Goal: Check status: Check status

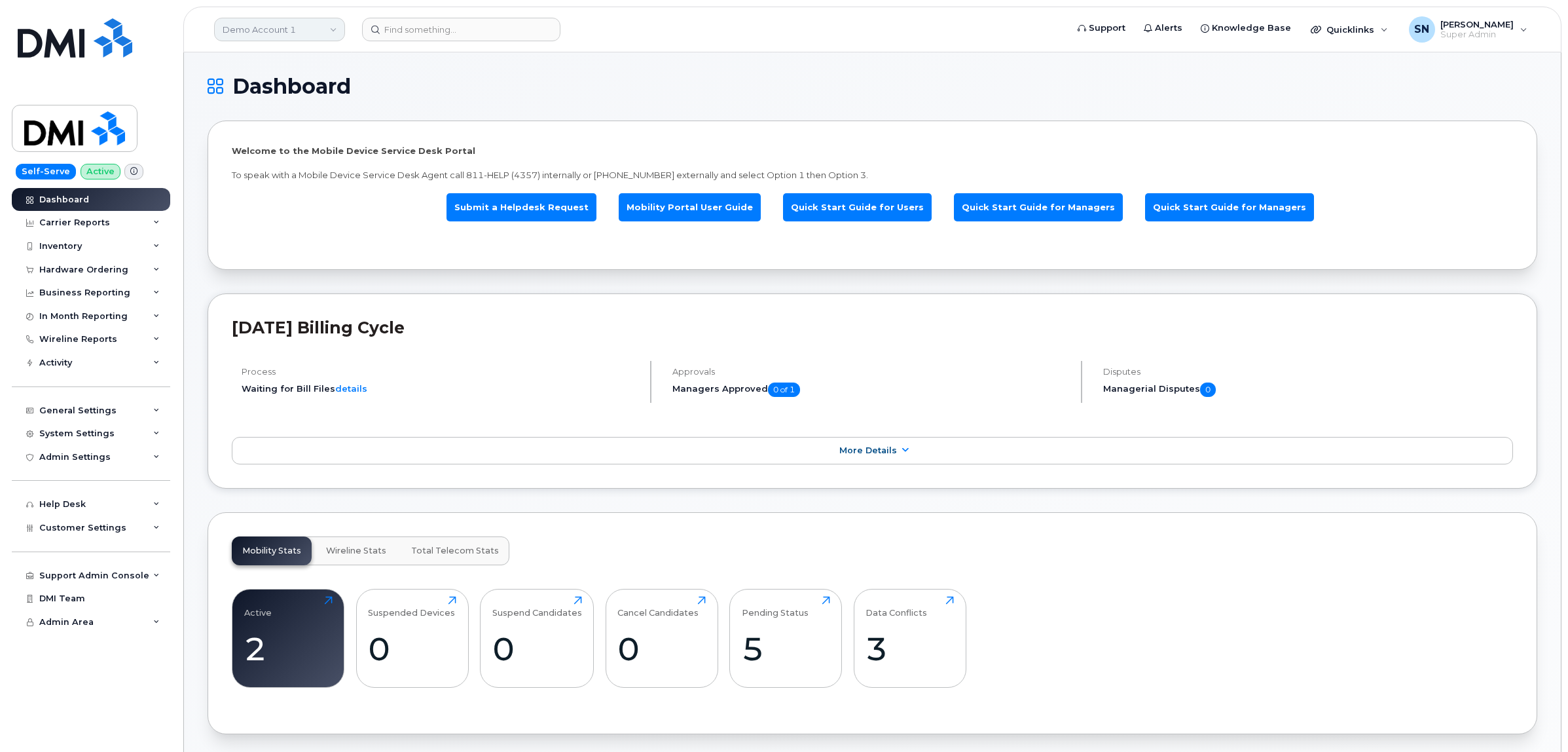
click at [279, 30] on link "Demo Account 1" at bounding box center [279, 30] width 131 height 24
type input "kiew"
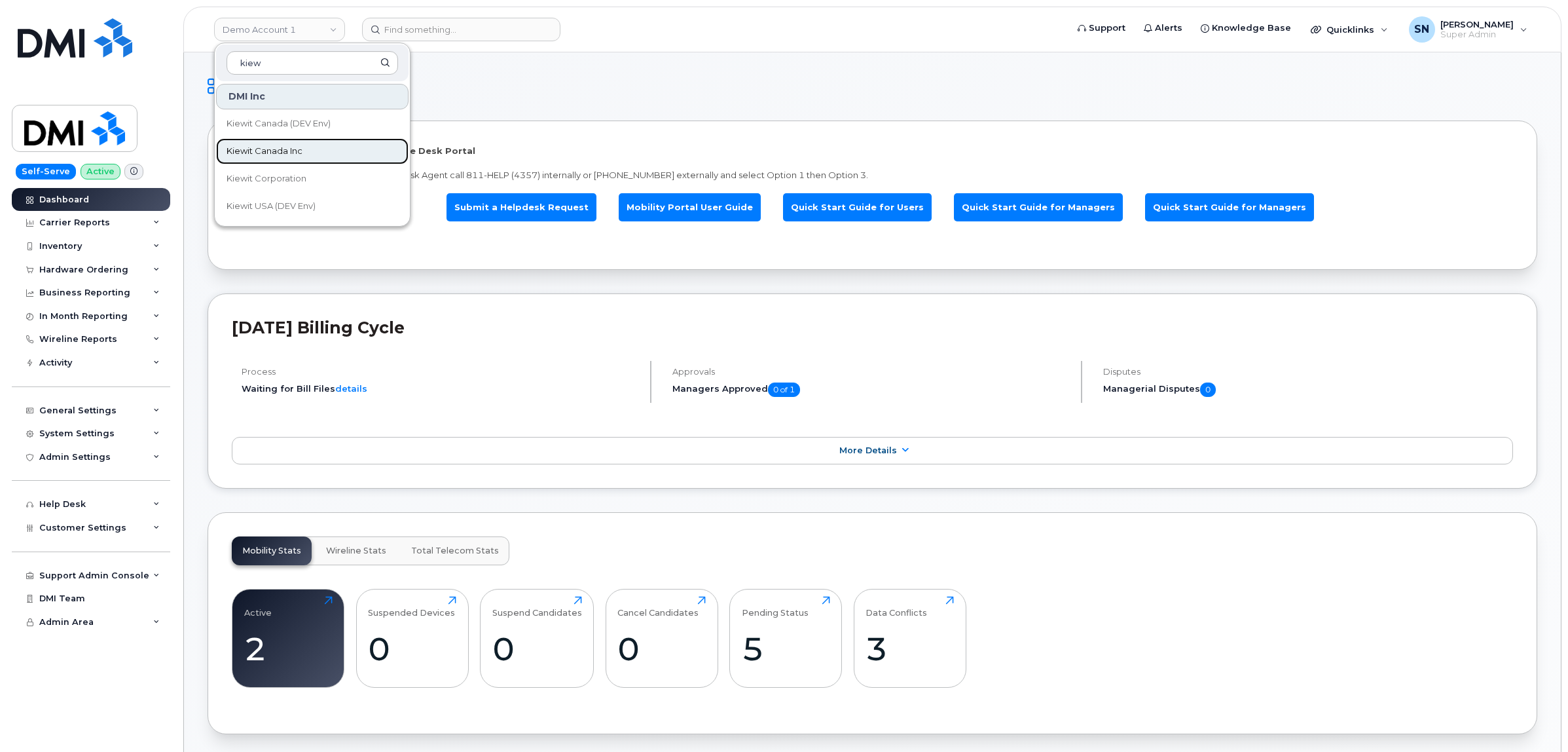
click at [325, 157] on link "Kiewit Canada Inc" at bounding box center [313, 151] width 193 height 26
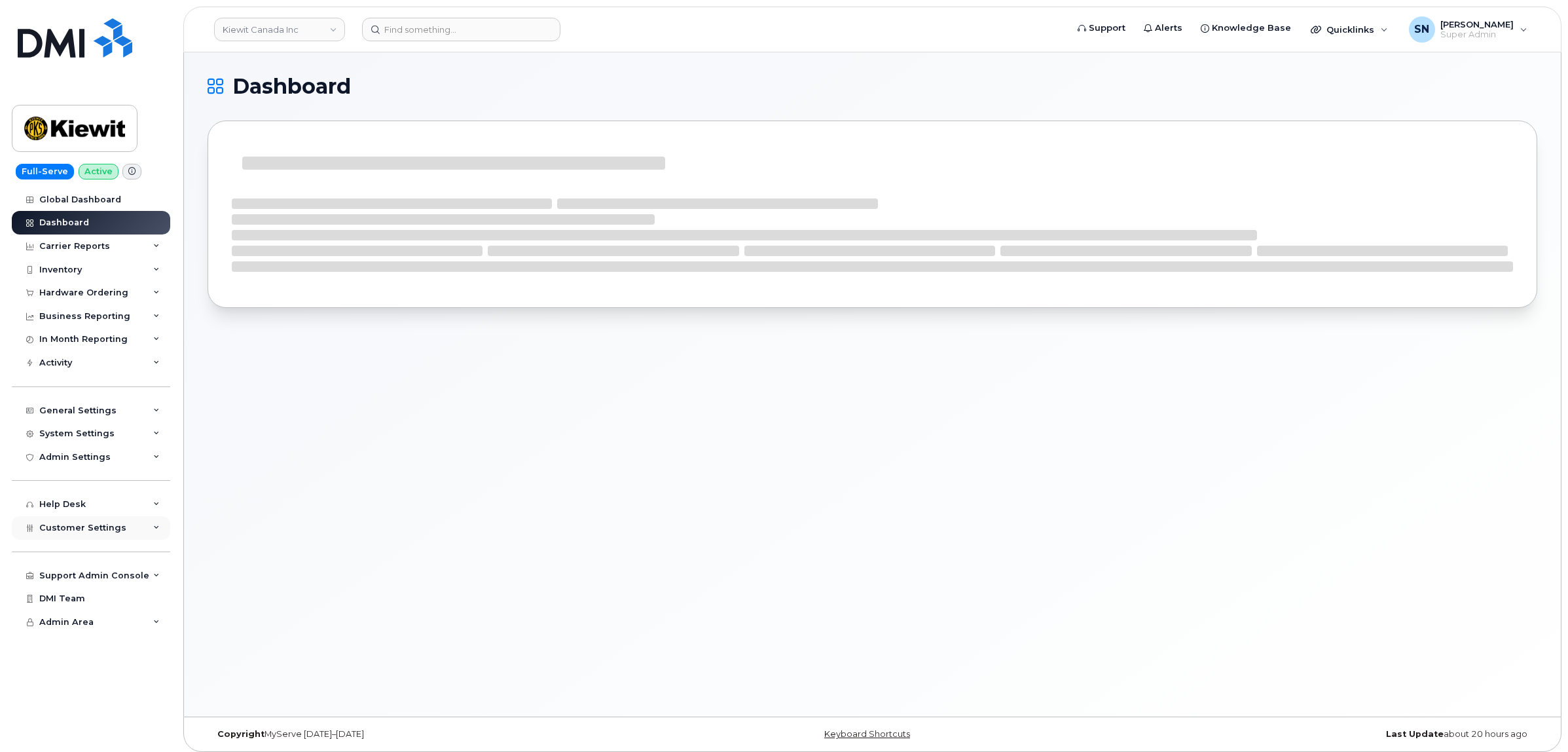
click at [123, 532] on div "Customer Settings" at bounding box center [91, 527] width 158 height 24
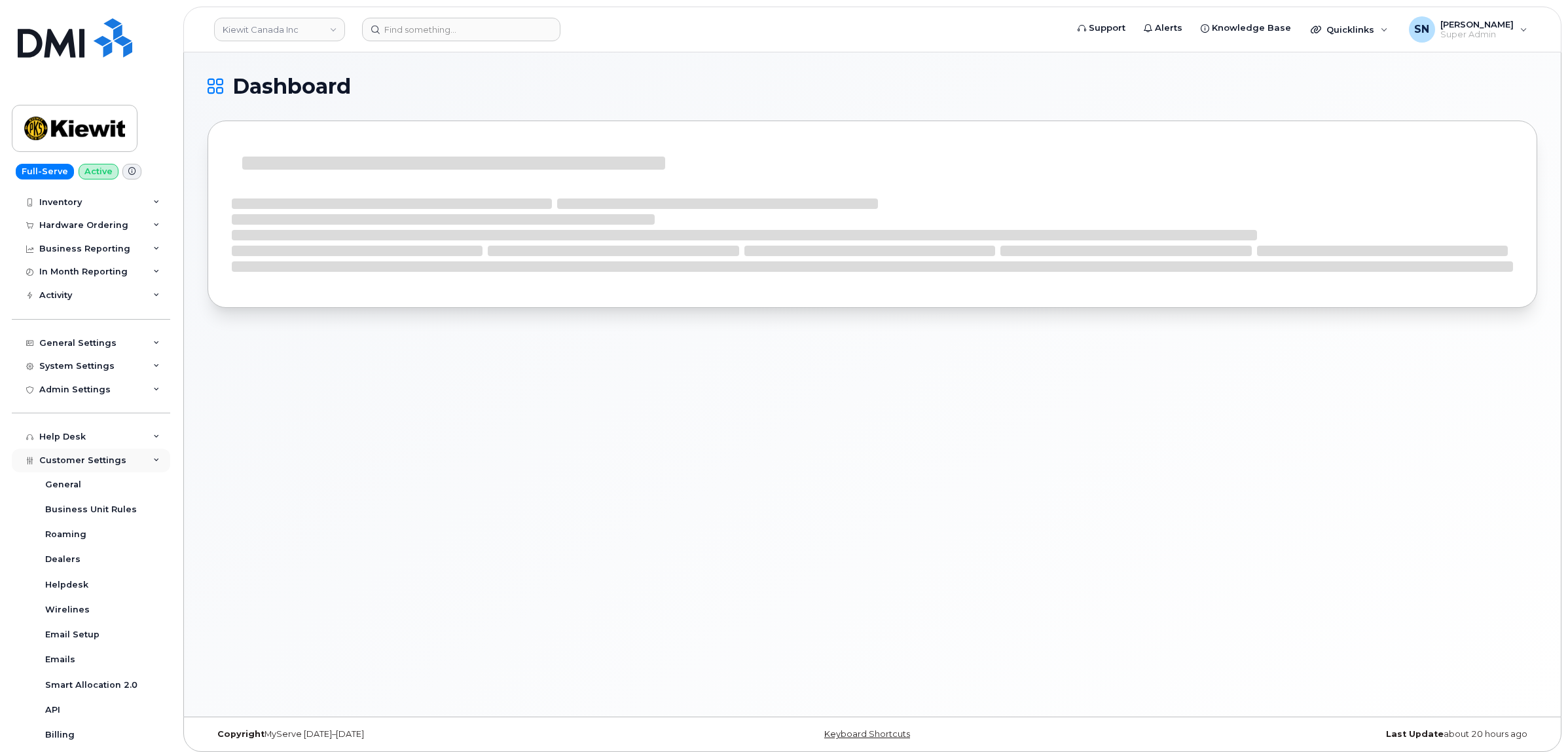
scroll to position [262, 0]
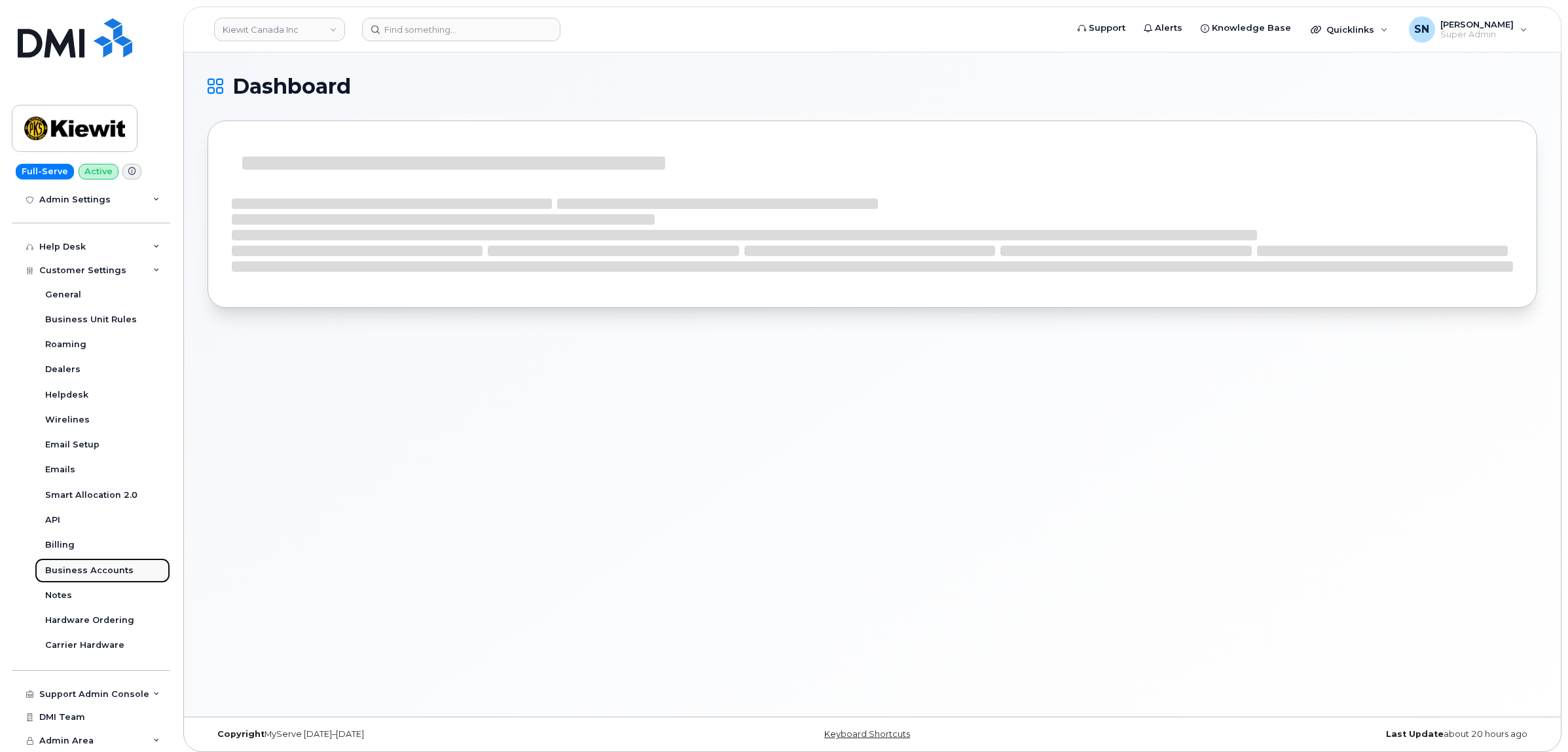
click at [122, 565] on div "Business Accounts" at bounding box center [89, 570] width 89 height 11
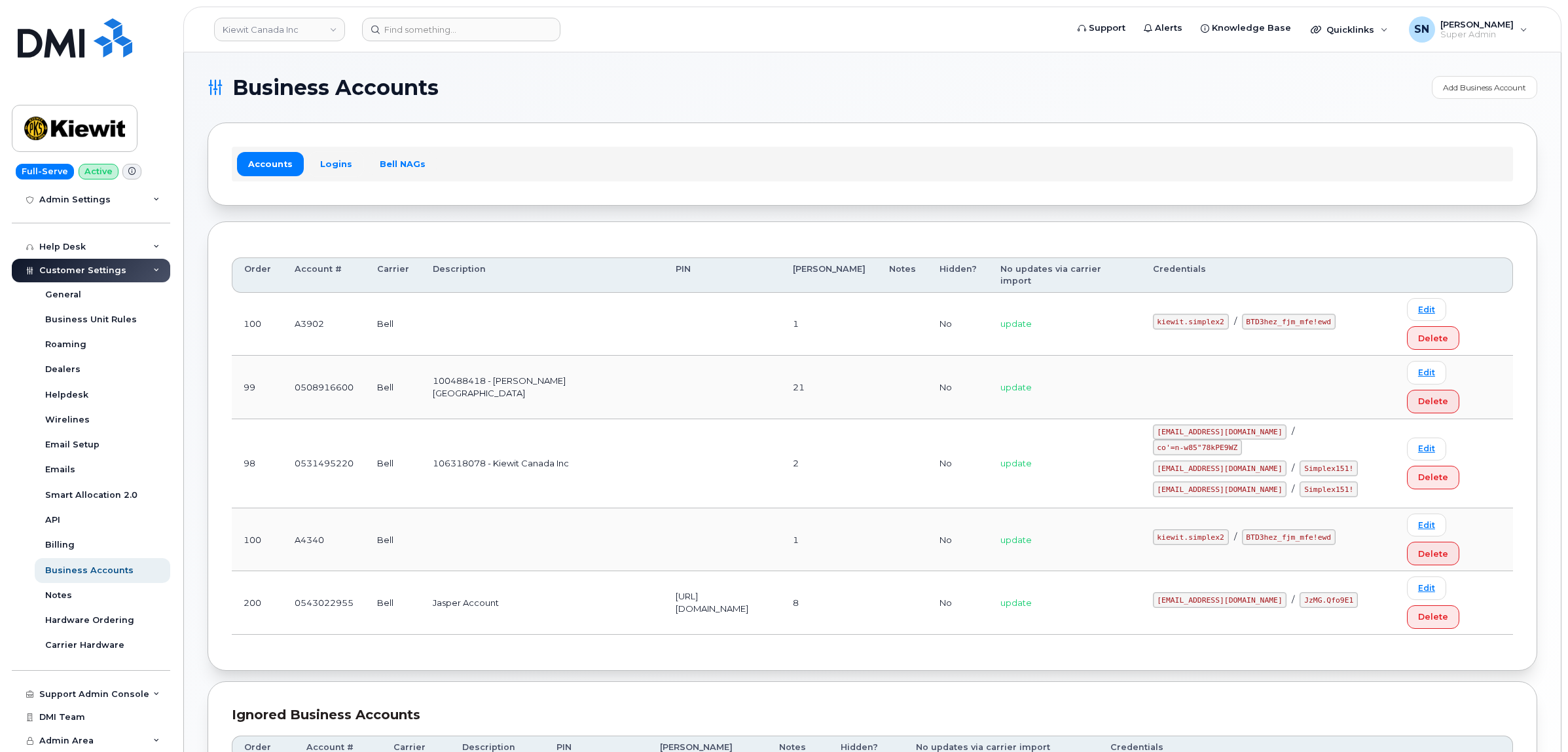
click at [338, 154] on link "Logins" at bounding box center [336, 163] width 54 height 24
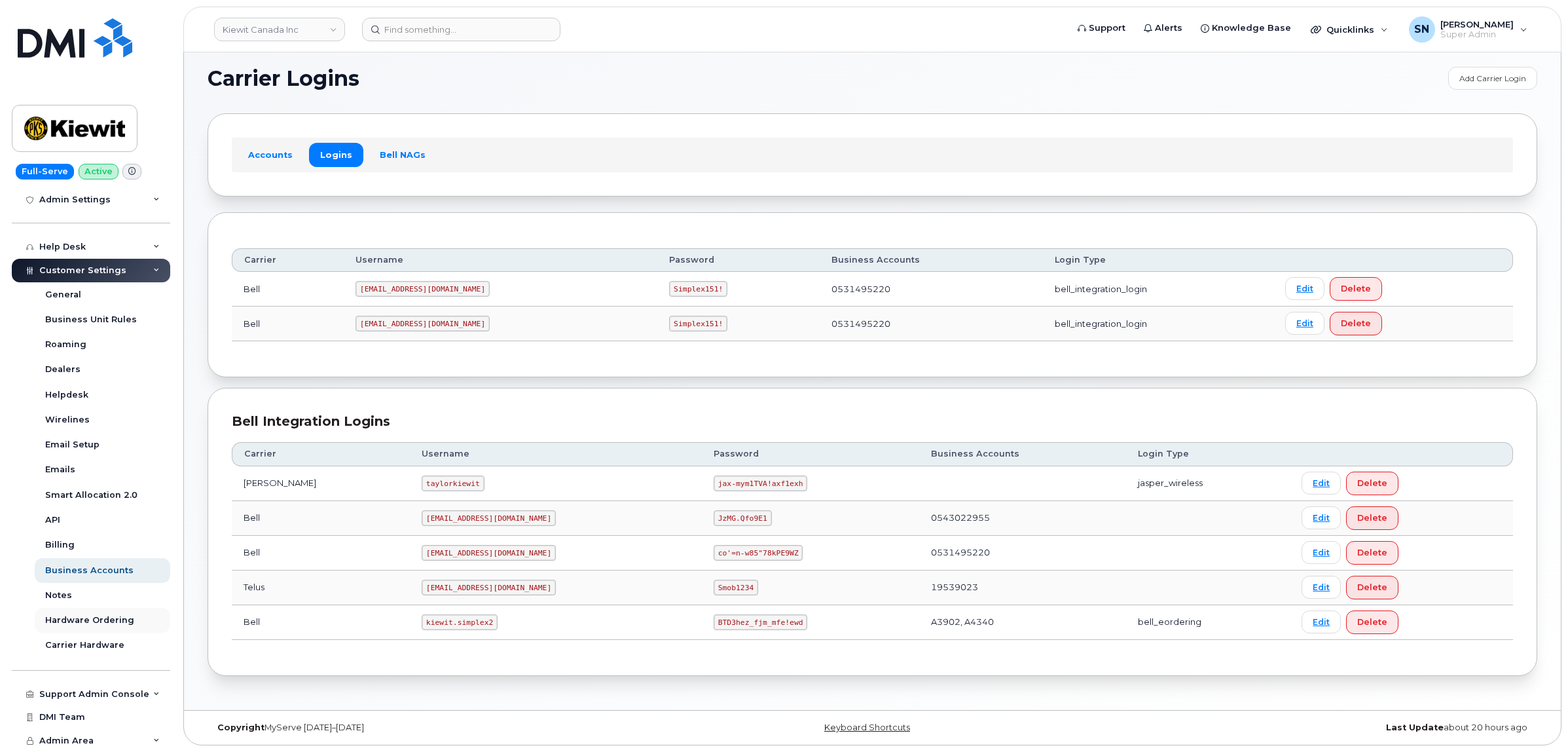
scroll to position [11, 0]
drag, startPoint x: 394, startPoint y: 622, endPoint x: 458, endPoint y: 631, distance: 64.6
click at [458, 631] on td "kiewit.simplex2" at bounding box center [556, 622] width 292 height 34
copy code "kiewit.simplex2"
drag, startPoint x: 654, startPoint y: 617, endPoint x: 735, endPoint y: 631, distance: 82.2
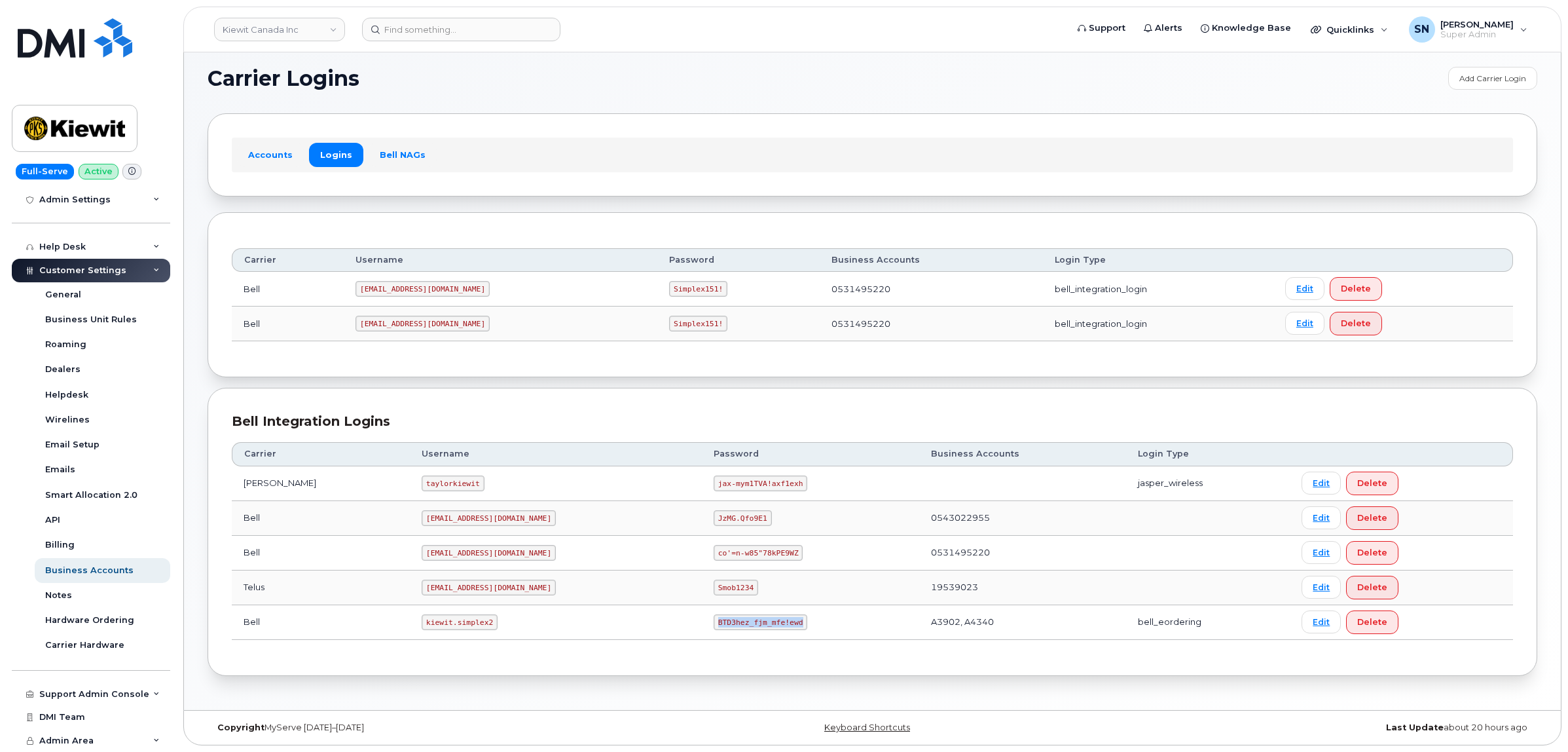
click at [735, 631] on td "BTD3hez_fjm_mfe!ewd" at bounding box center [810, 622] width 217 height 34
copy code "BTD3hez_fjm_mfe!ewd"
drag, startPoint x: 388, startPoint y: 623, endPoint x: 460, endPoint y: 622, distance: 72.0
click at [460, 622] on td "kiewit.simplex2" at bounding box center [556, 622] width 292 height 34
copy code "kiewit.simplex2"
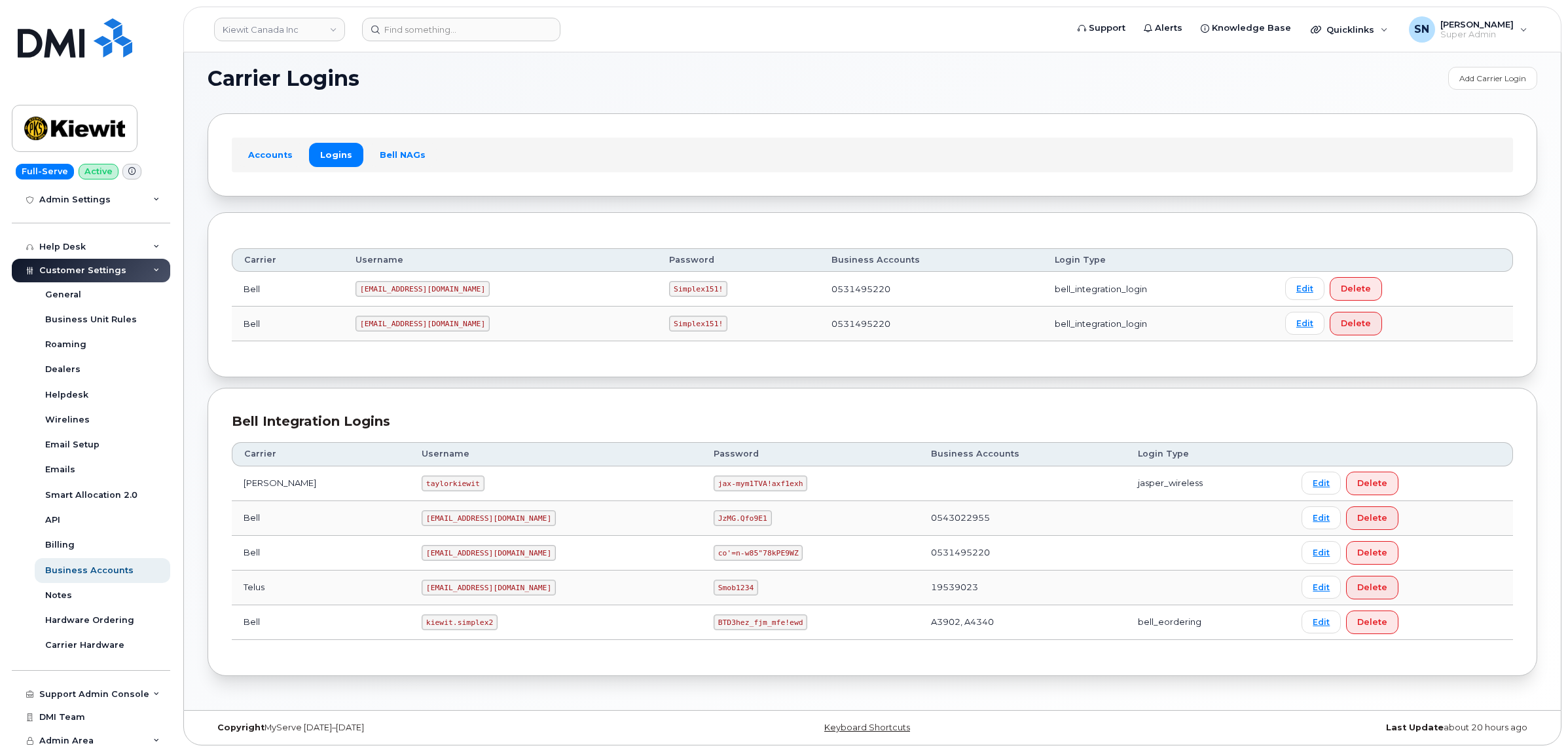
drag, startPoint x: 666, startPoint y: 649, endPoint x: 657, endPoint y: 625, distance: 25.6
click at [662, 643] on div "Carrier Username Password Business Accounts Login Type Jasper Bell taylorkiewit…" at bounding box center [872, 539] width 1281 height 220
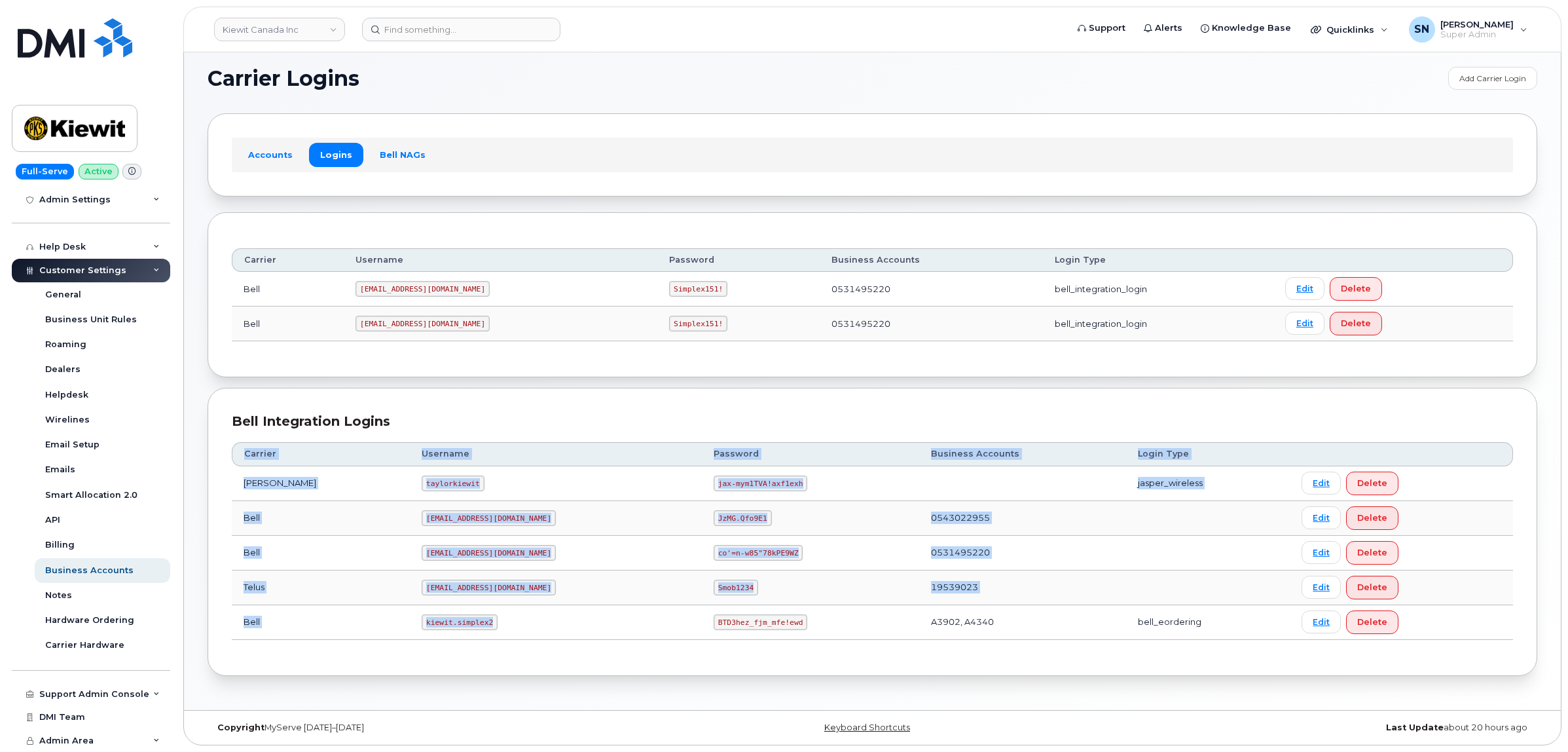
drag, startPoint x: 652, startPoint y: 614, endPoint x: 771, endPoint y: 637, distance: 121.2
click at [796, 645] on div "Carrier Username Password Business Accounts Login Type Jasper Bell taylorkiewit…" at bounding box center [872, 539] width 1281 height 220
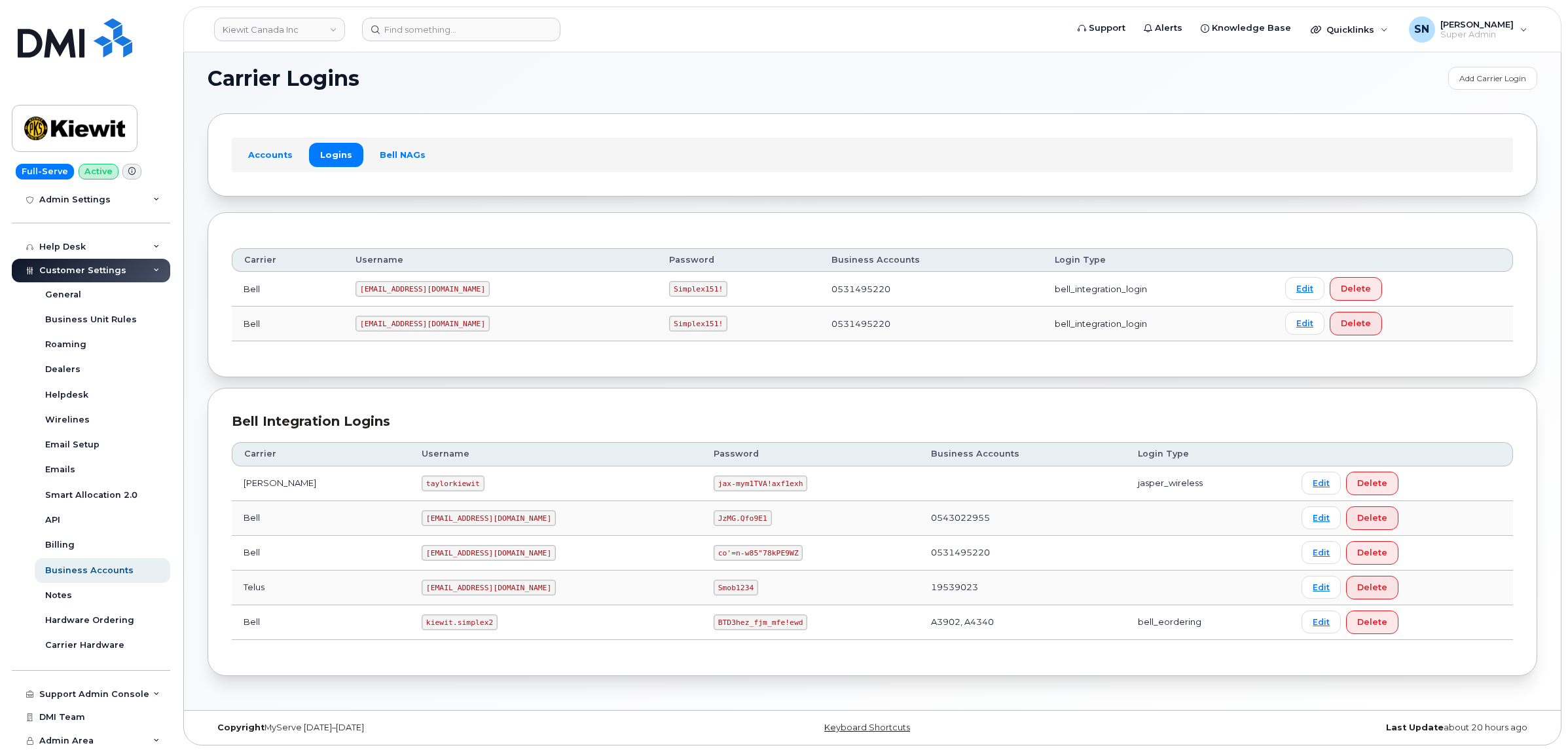
click at [714, 618] on code "BTD3hez_fjm_mfe!ewd" at bounding box center [761, 621] width 93 height 15
drag, startPoint x: 652, startPoint y: 619, endPoint x: 737, endPoint y: 623, distance: 85.1
click at [737, 623] on code "BTD3hez_fjm_mfe!ewd" at bounding box center [761, 621] width 93 height 15
copy code "BTD3hez_fjm_mfe!ewd"
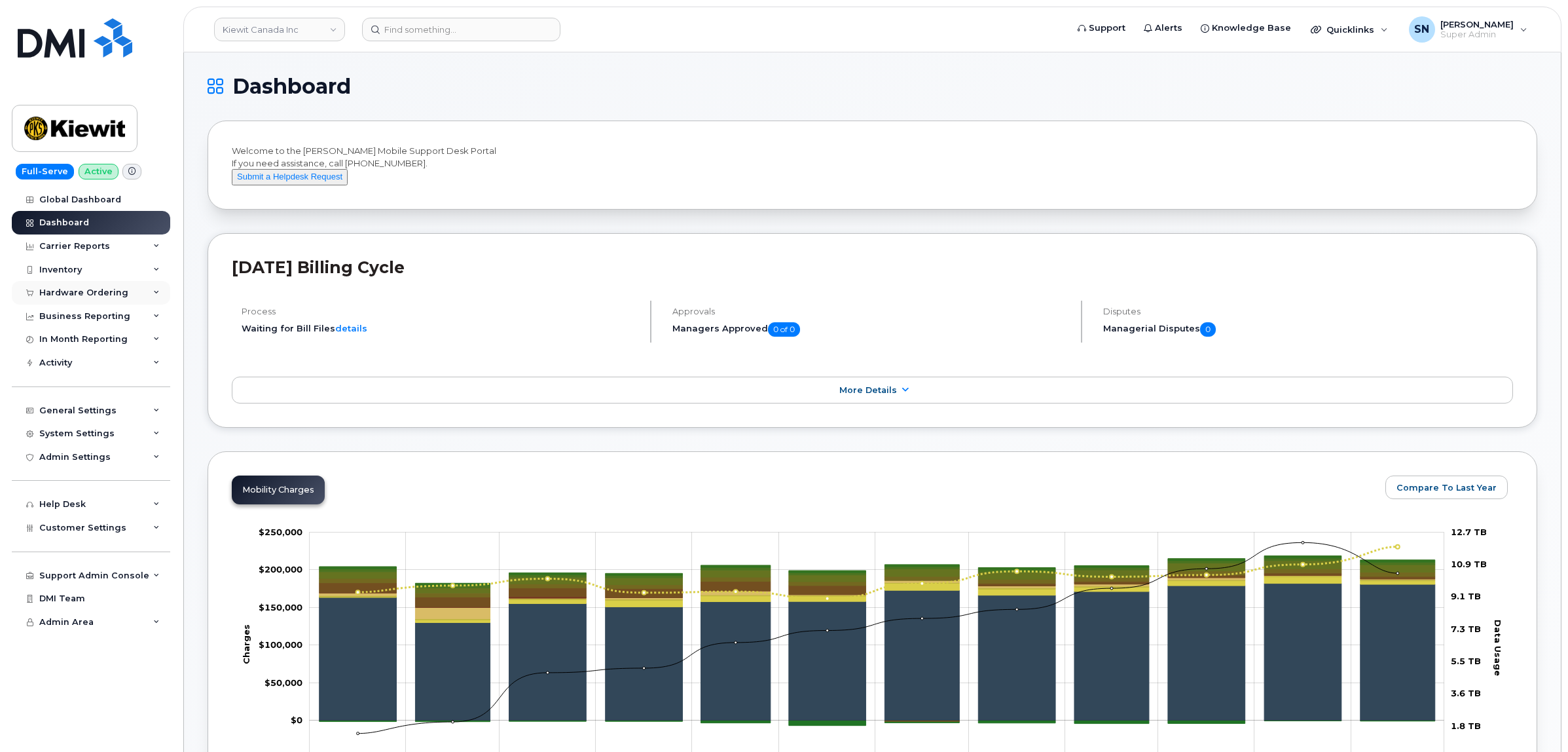
click at [110, 288] on div "Hardware Ordering" at bounding box center [91, 293] width 158 height 24
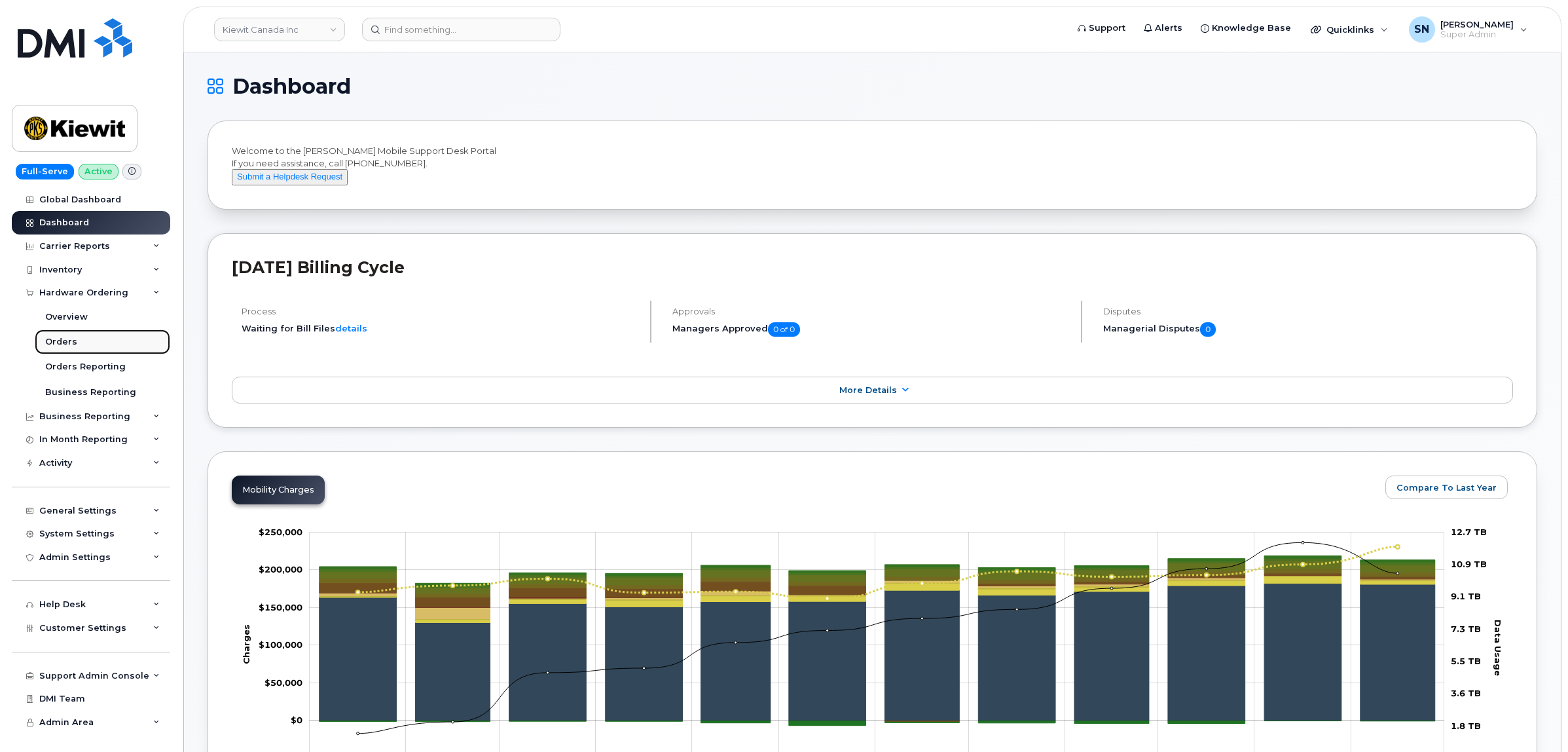
click at [64, 333] on link "Orders" at bounding box center [102, 342] width 135 height 25
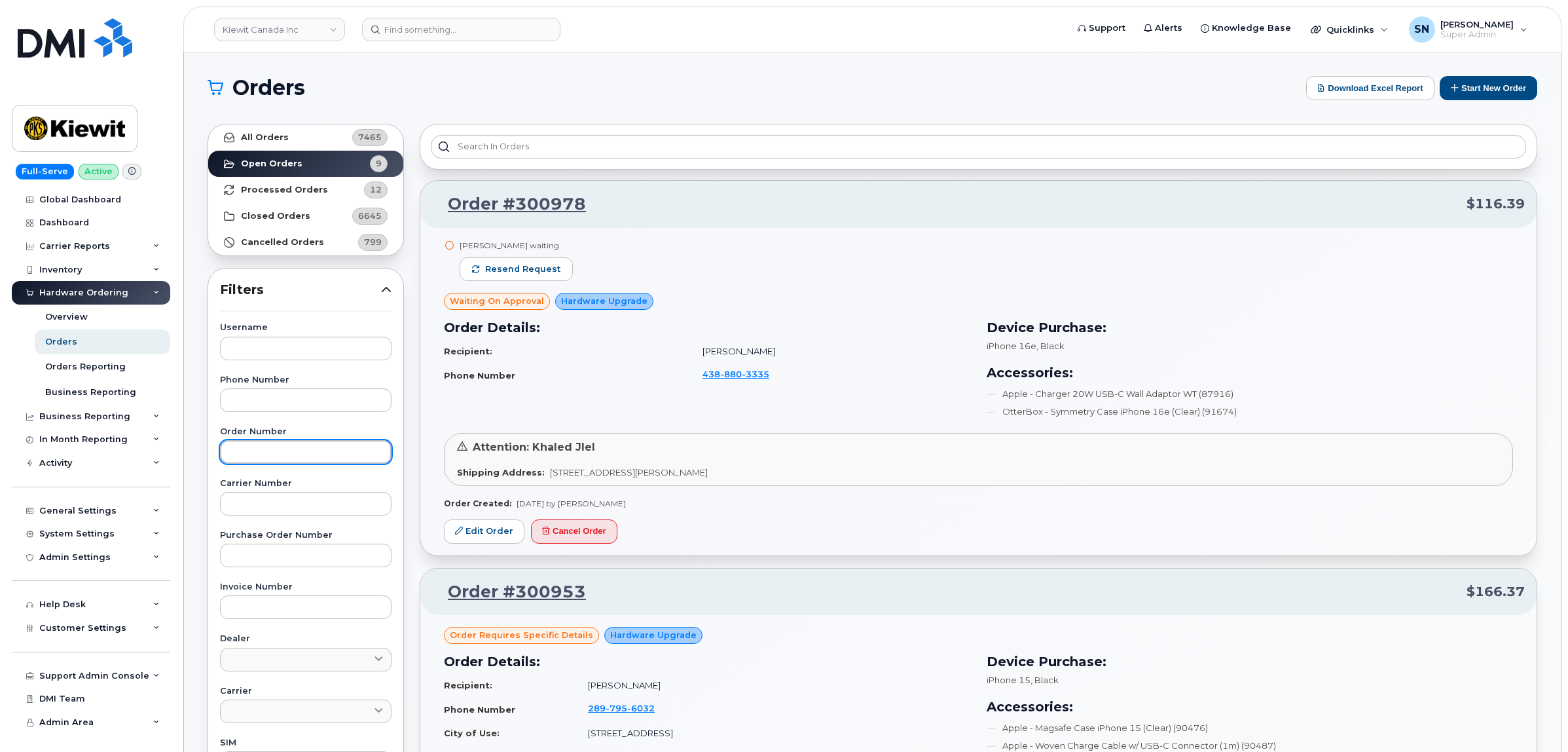
click at [321, 447] on input "text" at bounding box center [306, 452] width 172 height 24
paste input "300302"
type input "300302"
click at [289, 141] on link "All Orders 7465" at bounding box center [305, 137] width 195 height 26
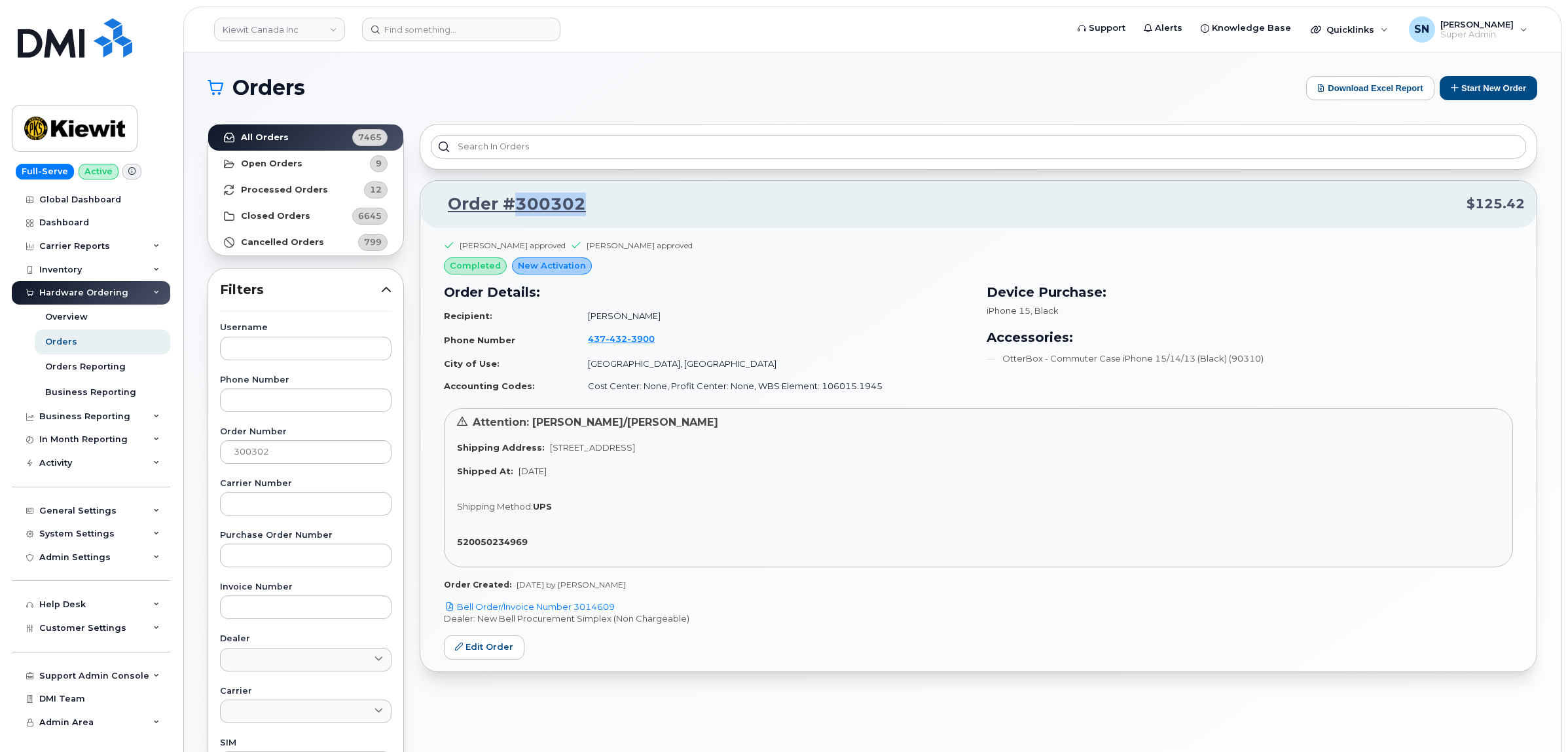
drag, startPoint x: 586, startPoint y: 204, endPoint x: 518, endPoint y: 202, distance: 68.0
click at [518, 202] on p "Order #300302 $125.42" at bounding box center [978, 204] width 1092 height 24
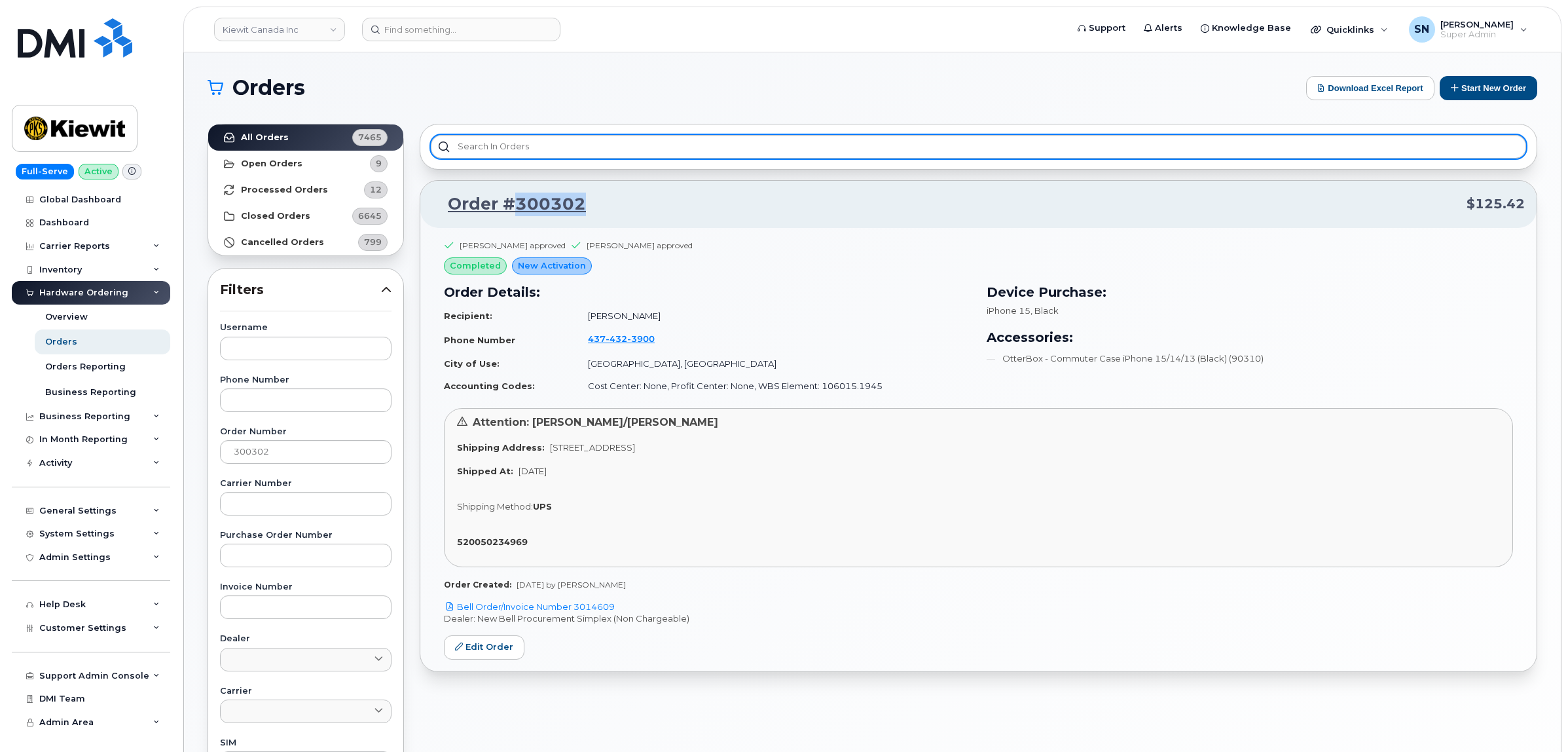
copy link "300302"
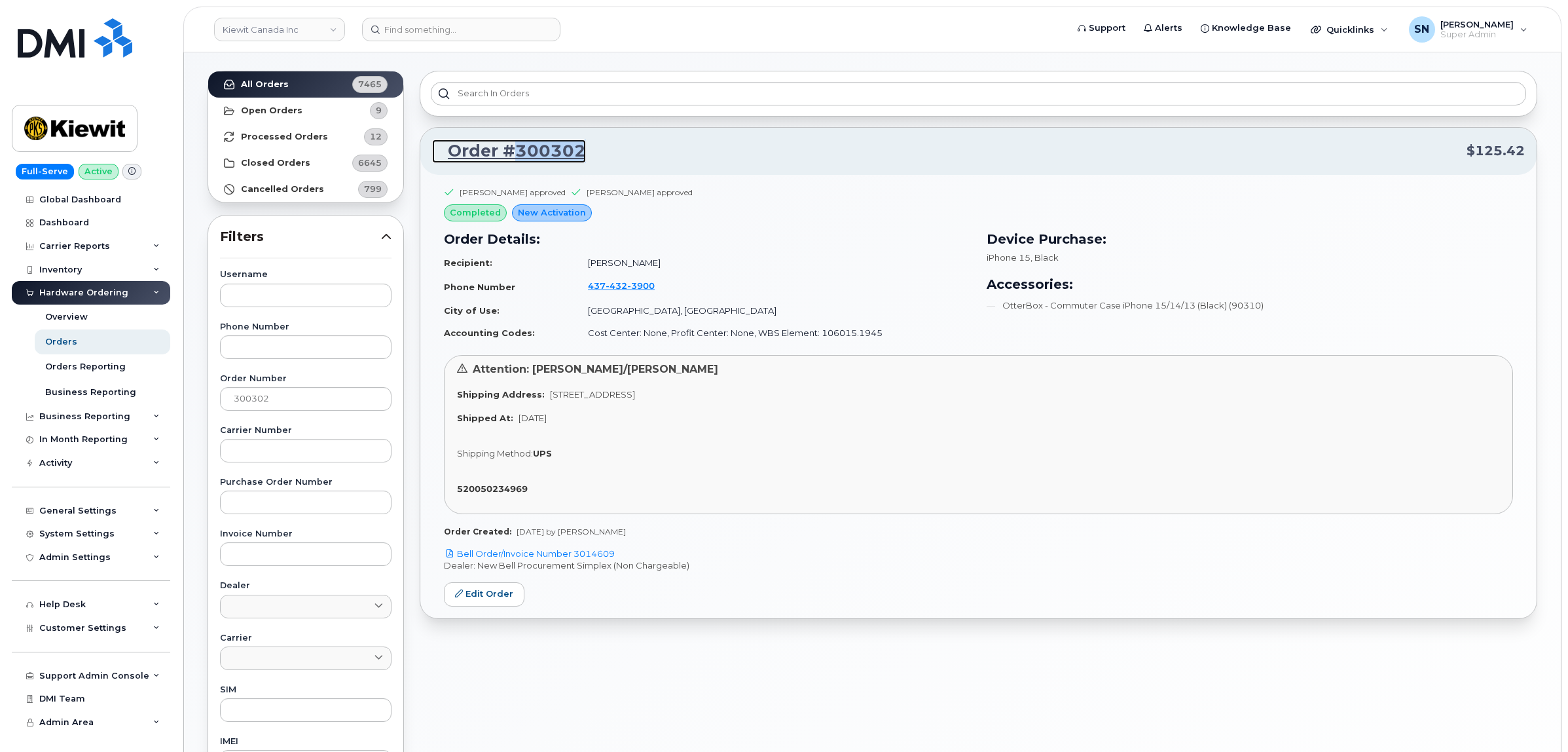
scroll to position [82, 0]
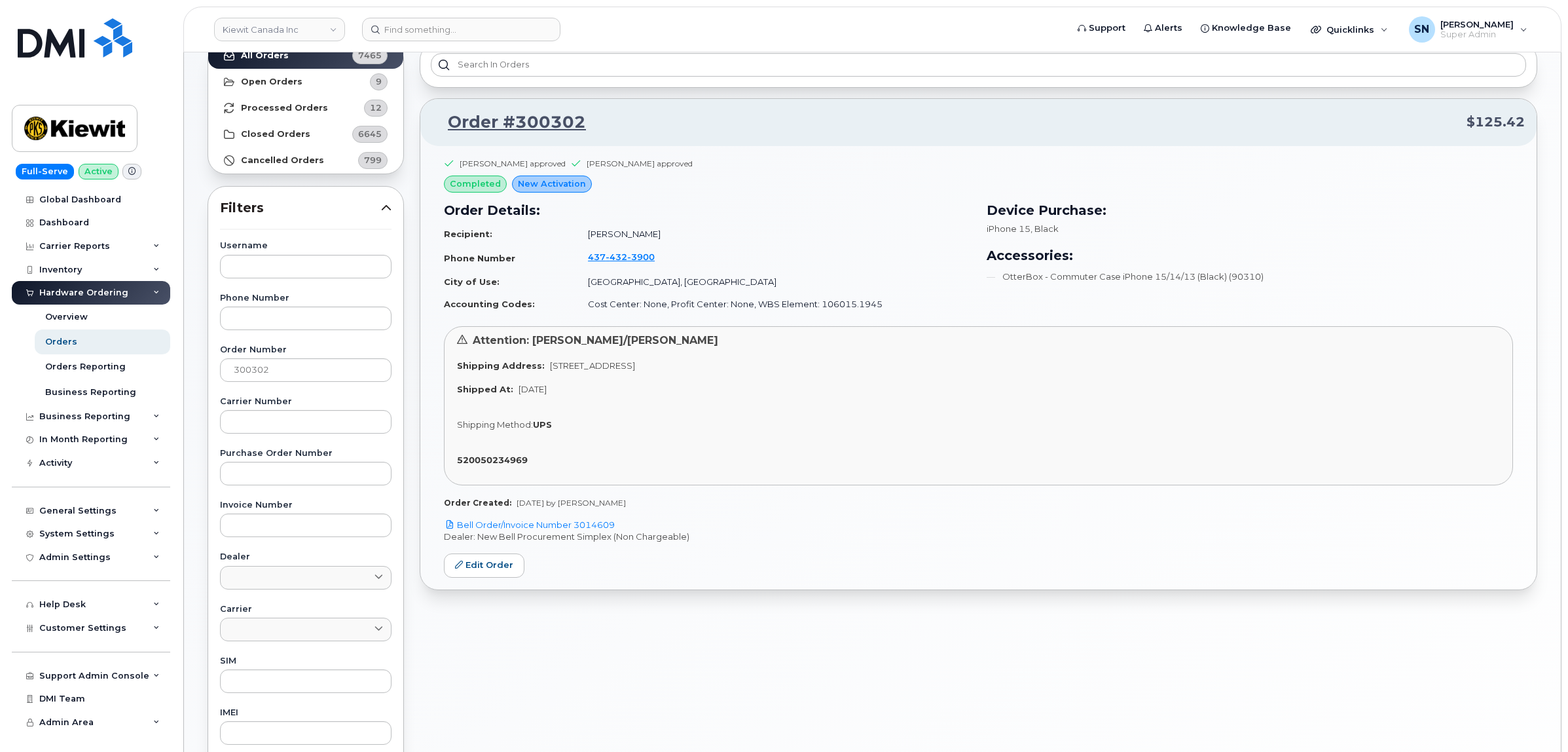
click at [735, 152] on div "Greg Kalil approved Paul Andrews approved completed New Activation Order Detail…" at bounding box center [978, 367] width 1116 height 443
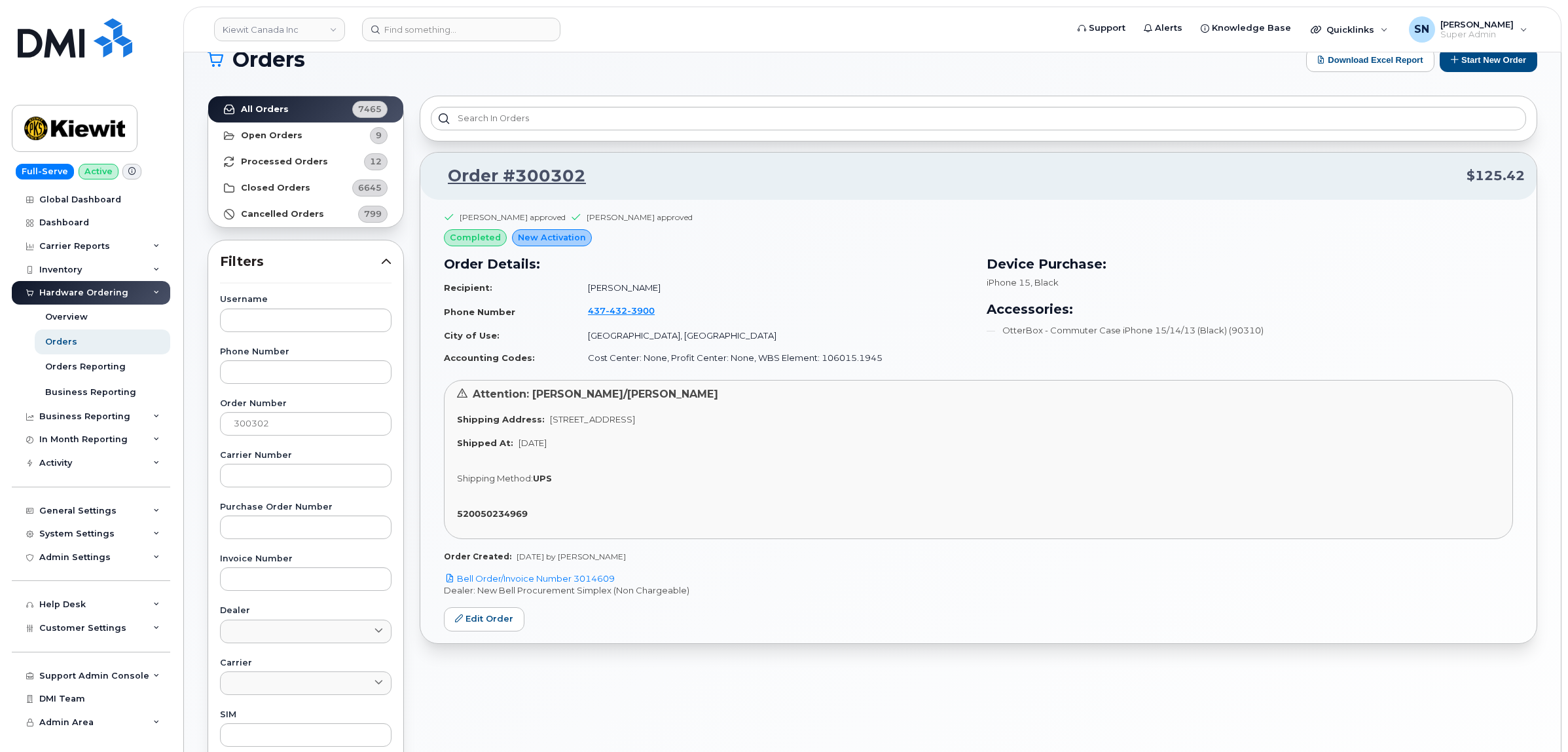
scroll to position [0, 0]
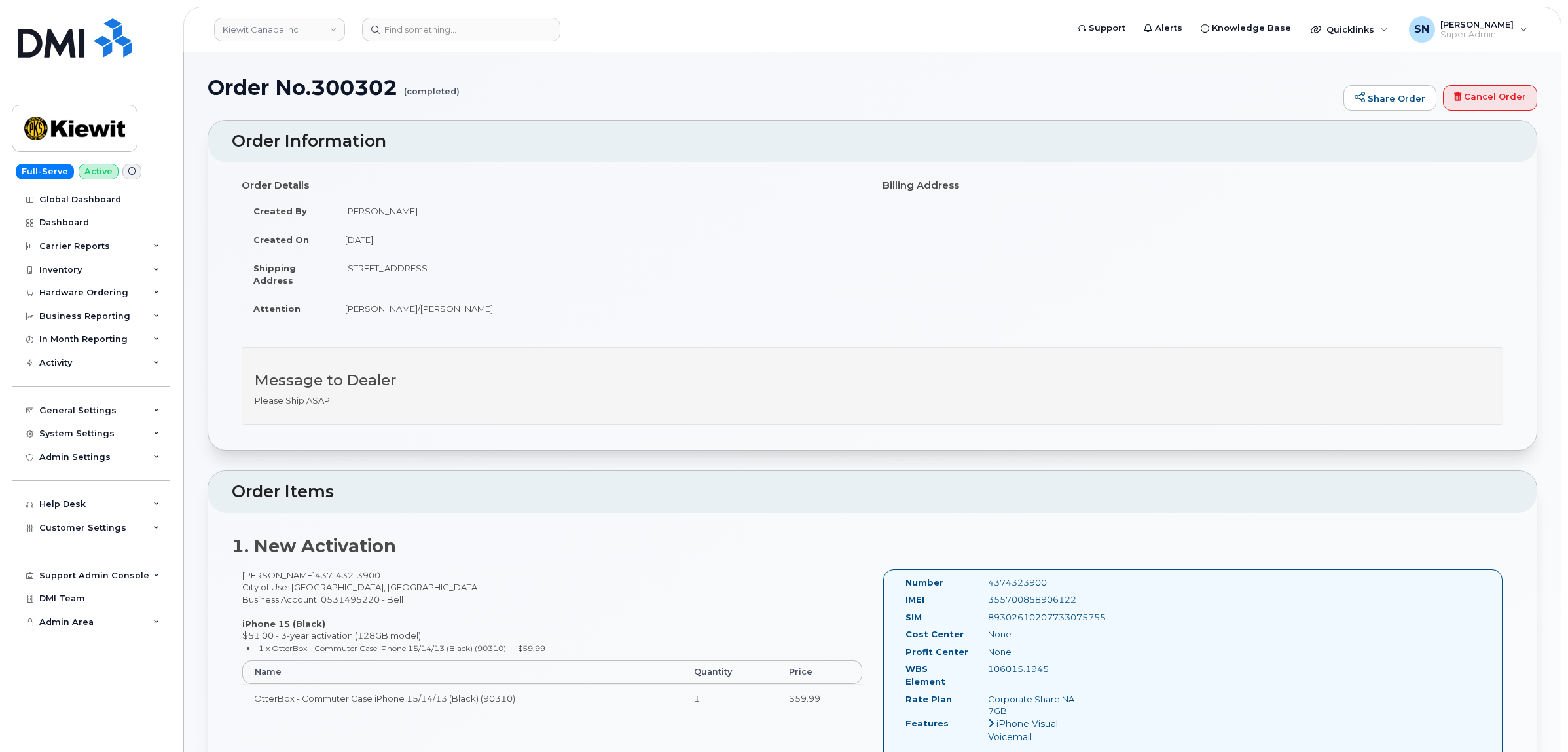
copy td "[STREET_ADDRESS]"
drag, startPoint x: 345, startPoint y: 269, endPoint x: 528, endPoint y: 275, distance: 183.1
click at [528, 275] on td "[STREET_ADDRESS]" at bounding box center [599, 274] width 530 height 41
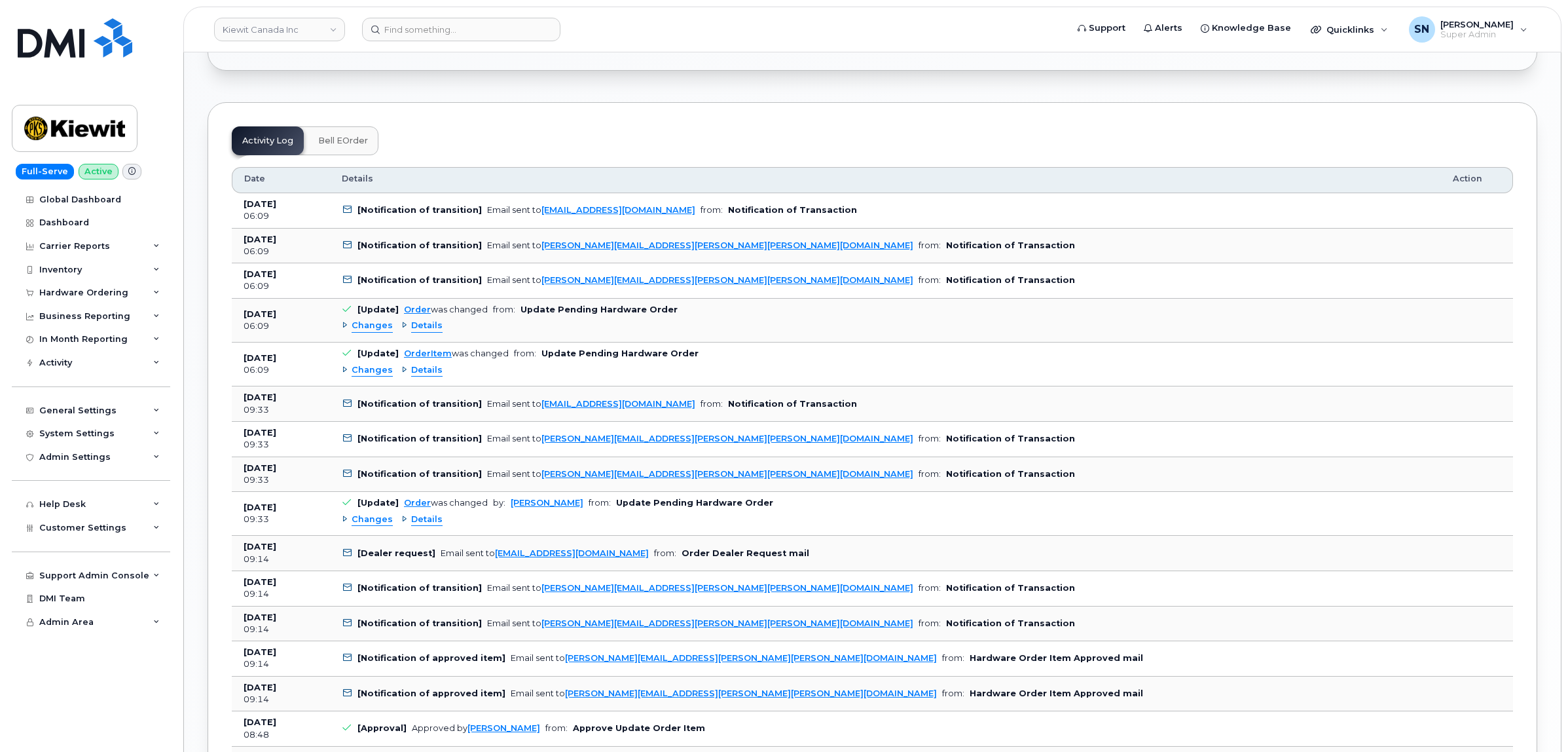
scroll to position [1228, 0]
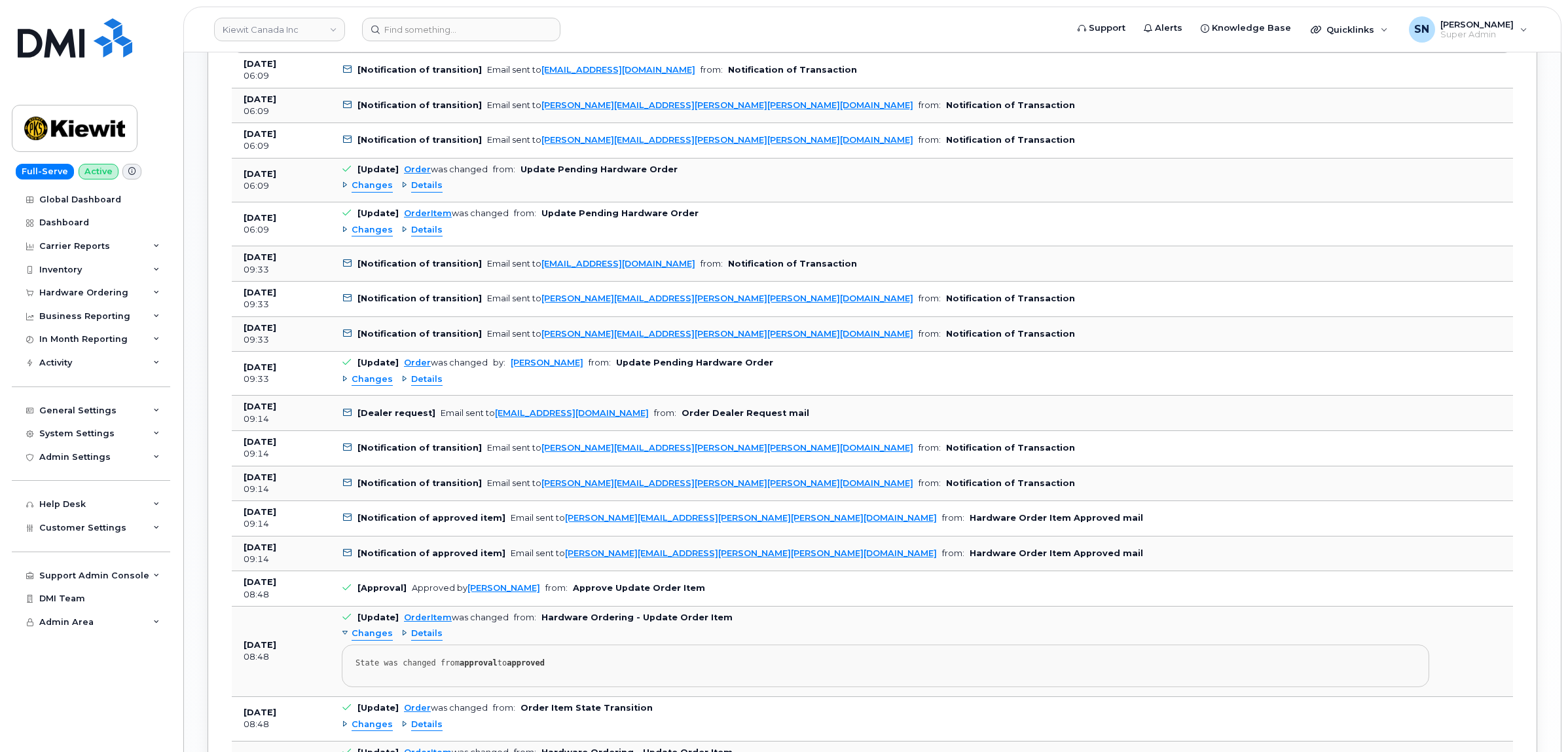
click at [376, 377] on span "Changes" at bounding box center [372, 379] width 41 height 12
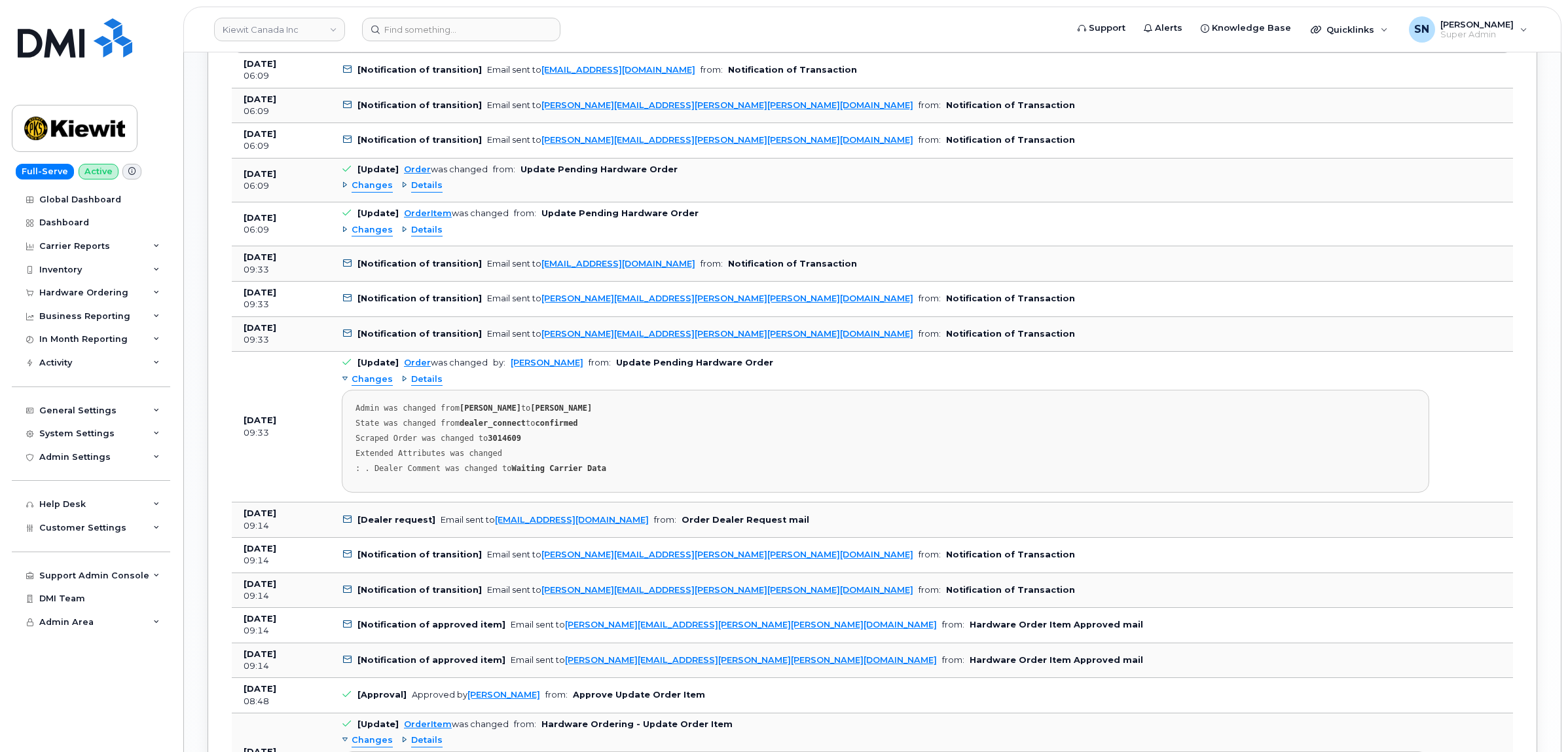
click at [497, 434] on strong "3014609" at bounding box center [504, 438] width 33 height 10
copy strong "3014609"
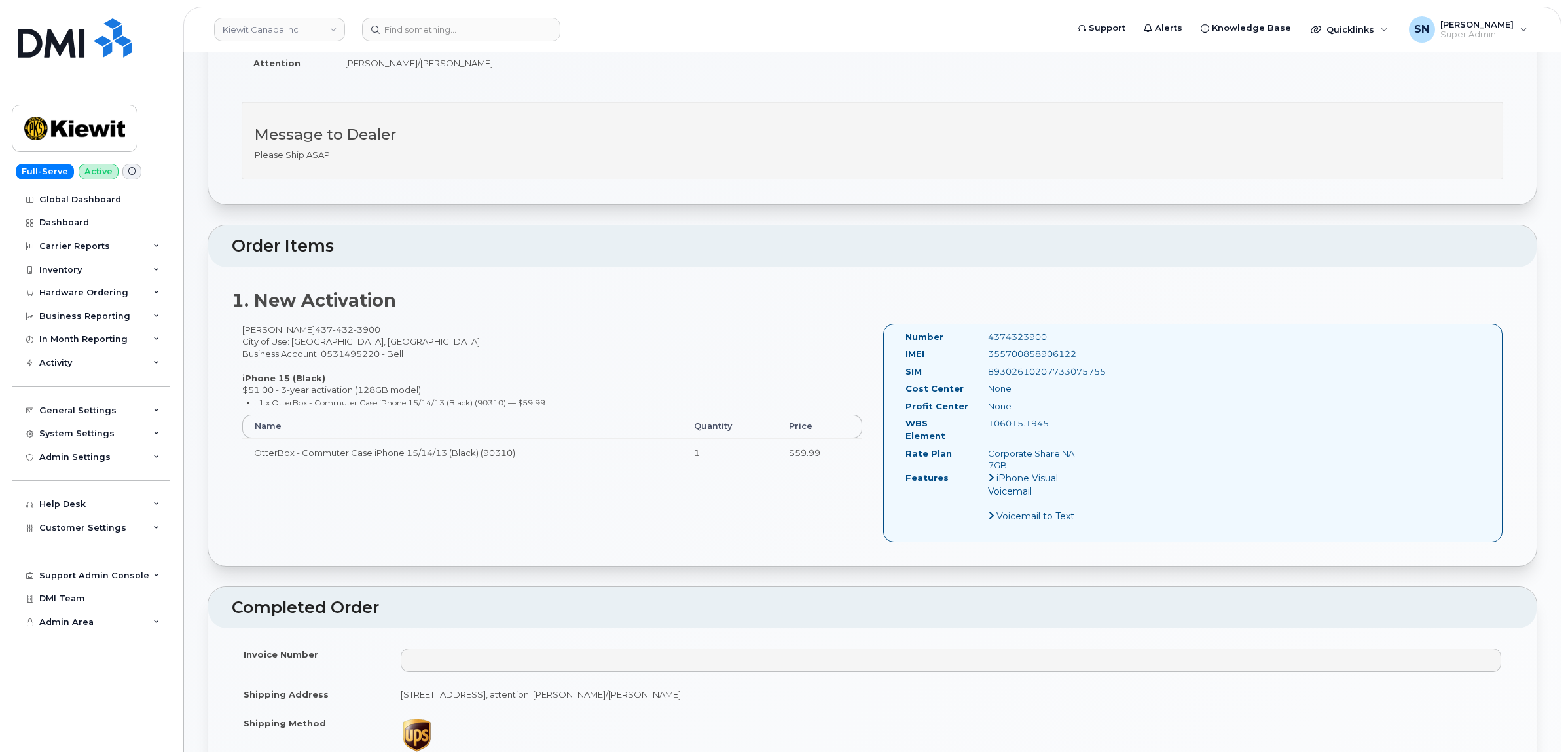
scroll to position [0, 0]
